Goal: Transaction & Acquisition: Purchase product/service

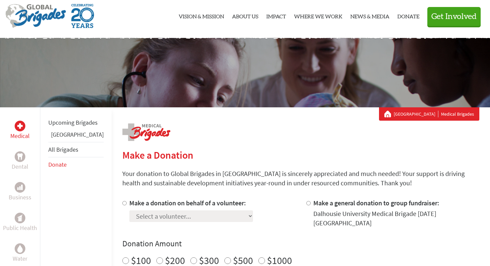
scroll to position [18, 0]
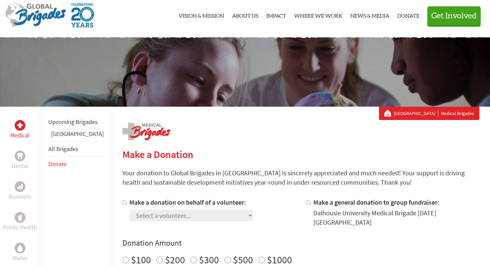
click at [168, 202] on label "Make a donation on behalf of a volunteer:" at bounding box center [187, 202] width 117 height 8
click at [127, 202] on input "Make a donation on behalf of a volunteer:" at bounding box center [124, 202] width 4 height 4
radio input "true"
click at [171, 213] on select "Select a volunteer... [PERSON_NAME] [PERSON_NAME] [PERSON_NAME] [PERSON_NAME] […" at bounding box center [191, 216] width 124 height 12
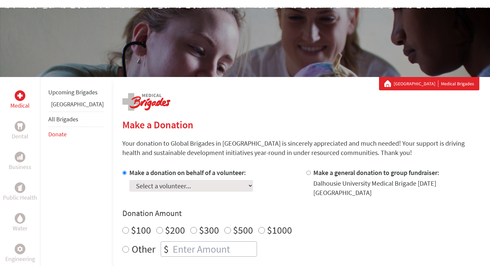
click at [313, 172] on label "Make a general donation to group fundraiser:" at bounding box center [376, 172] width 126 height 8
click at [308, 172] on input "Make a general donation to group fundraiser:" at bounding box center [308, 173] width 4 height 4
radio input "true"
click at [151, 170] on label "Make a donation on behalf of a volunteer:" at bounding box center [187, 172] width 117 height 8
click at [127, 171] on input "Make a donation on behalf of a volunteer:" at bounding box center [124, 173] width 4 height 4
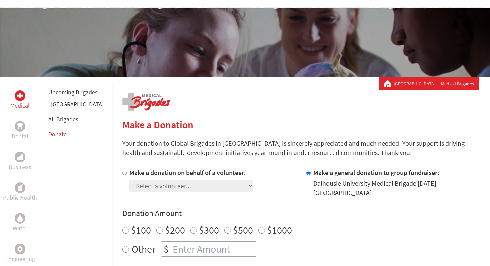
radio input "true"
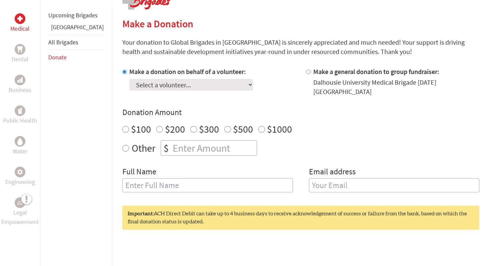
scroll to position [0, 0]
